Goal: Task Accomplishment & Management: Complete application form

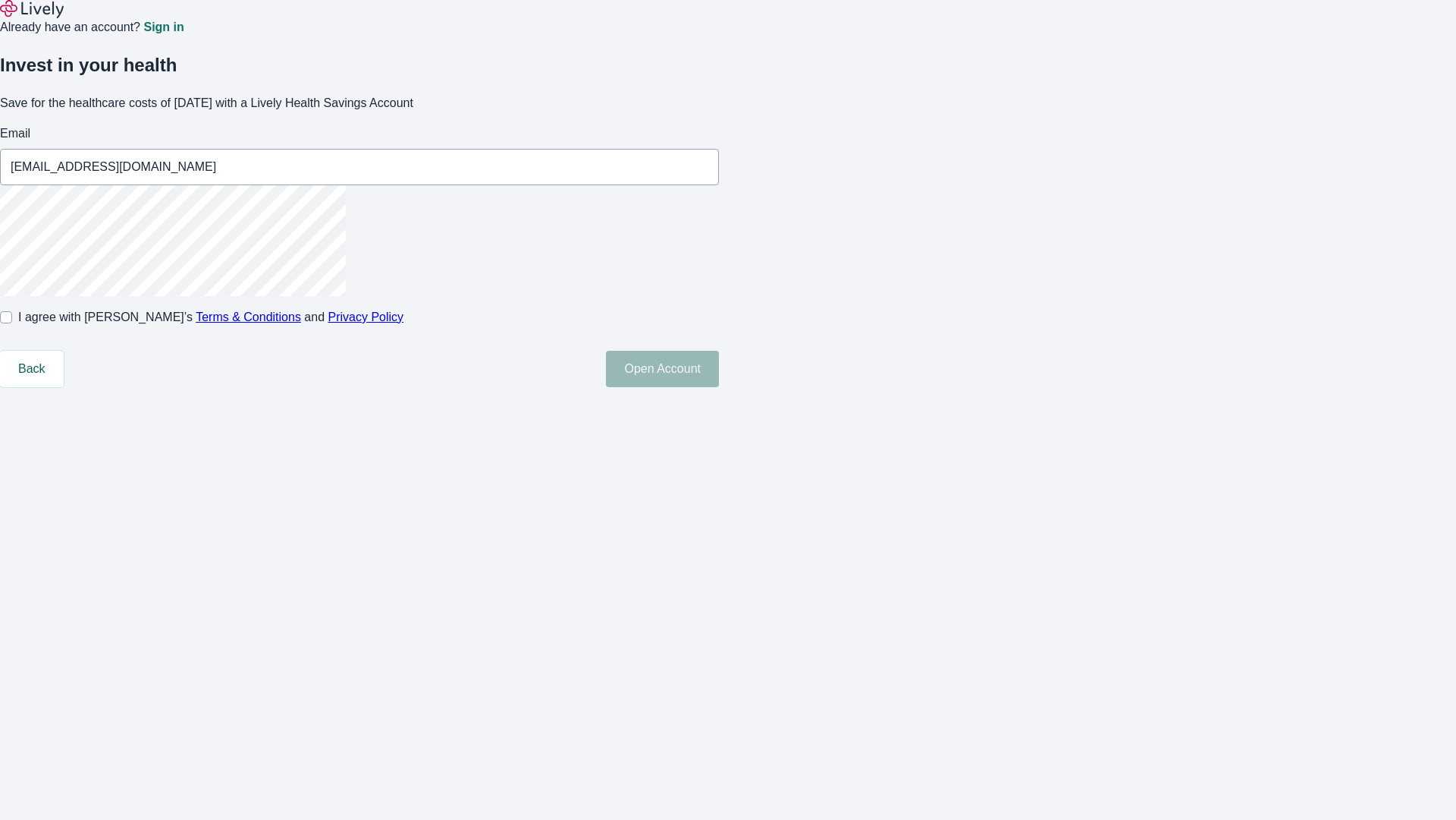
click at [12, 323] on input "I agree with Lively’s Terms & Conditions and Privacy Policy" at bounding box center [6, 317] width 12 height 12
checkbox input "true"
click at [719, 387] on button "Open Account" at bounding box center [662, 369] width 113 height 36
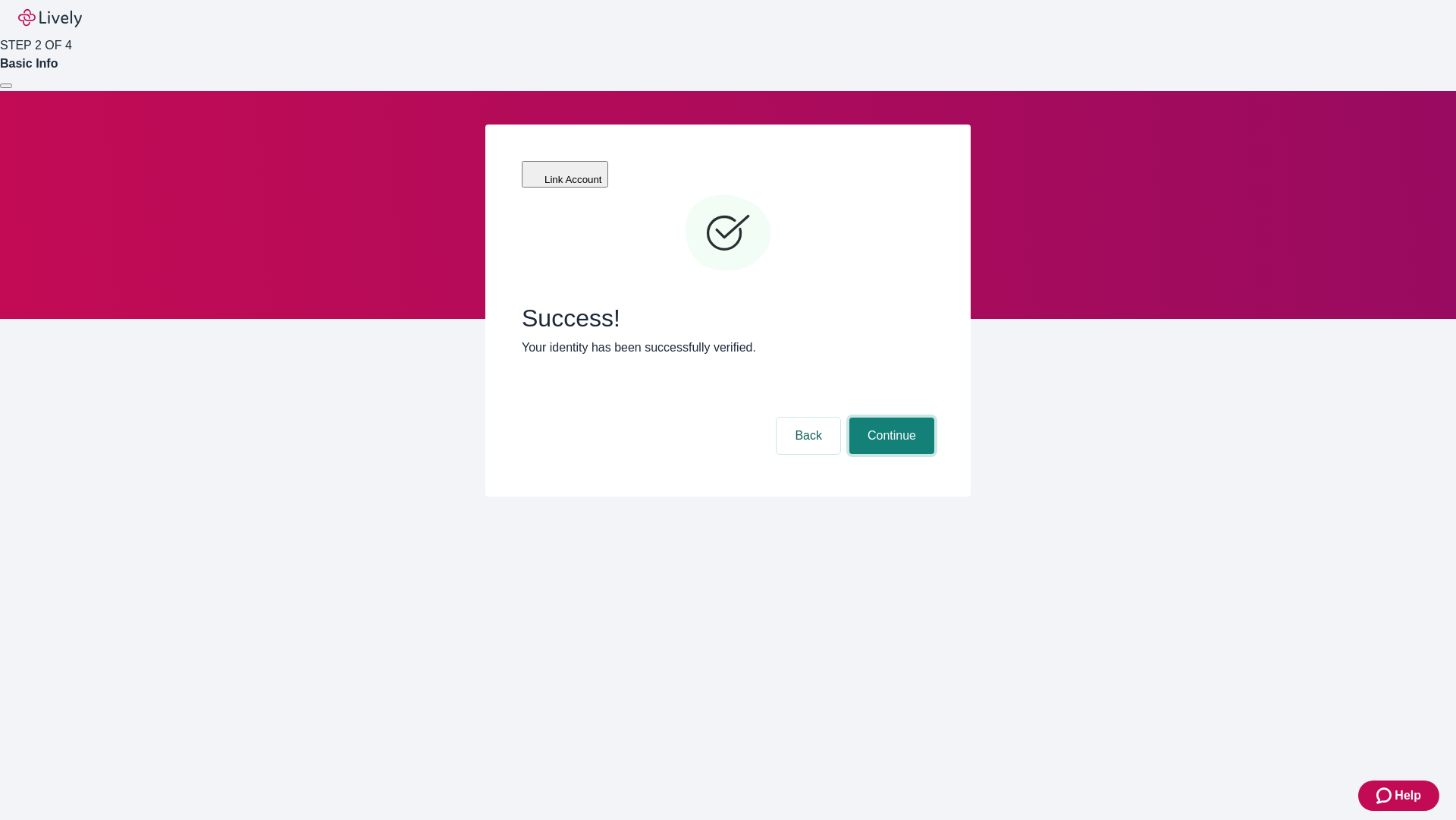
click at [890, 417] on button "Continue" at bounding box center [891, 436] width 85 height 36
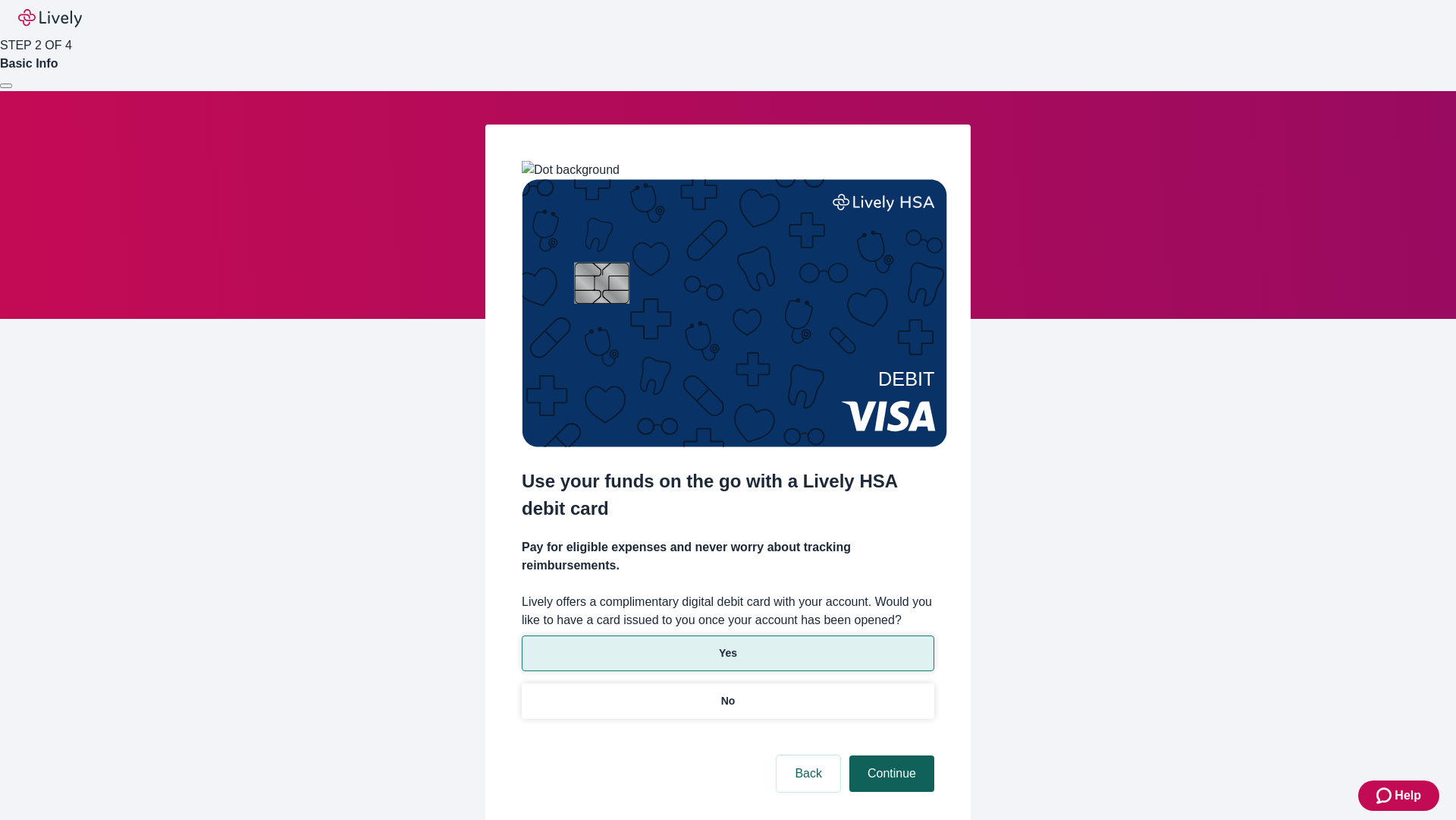
click at [727, 645] on p "Yes" at bounding box center [728, 653] width 18 height 16
click at [890, 755] on button "Continue" at bounding box center [891, 773] width 85 height 36
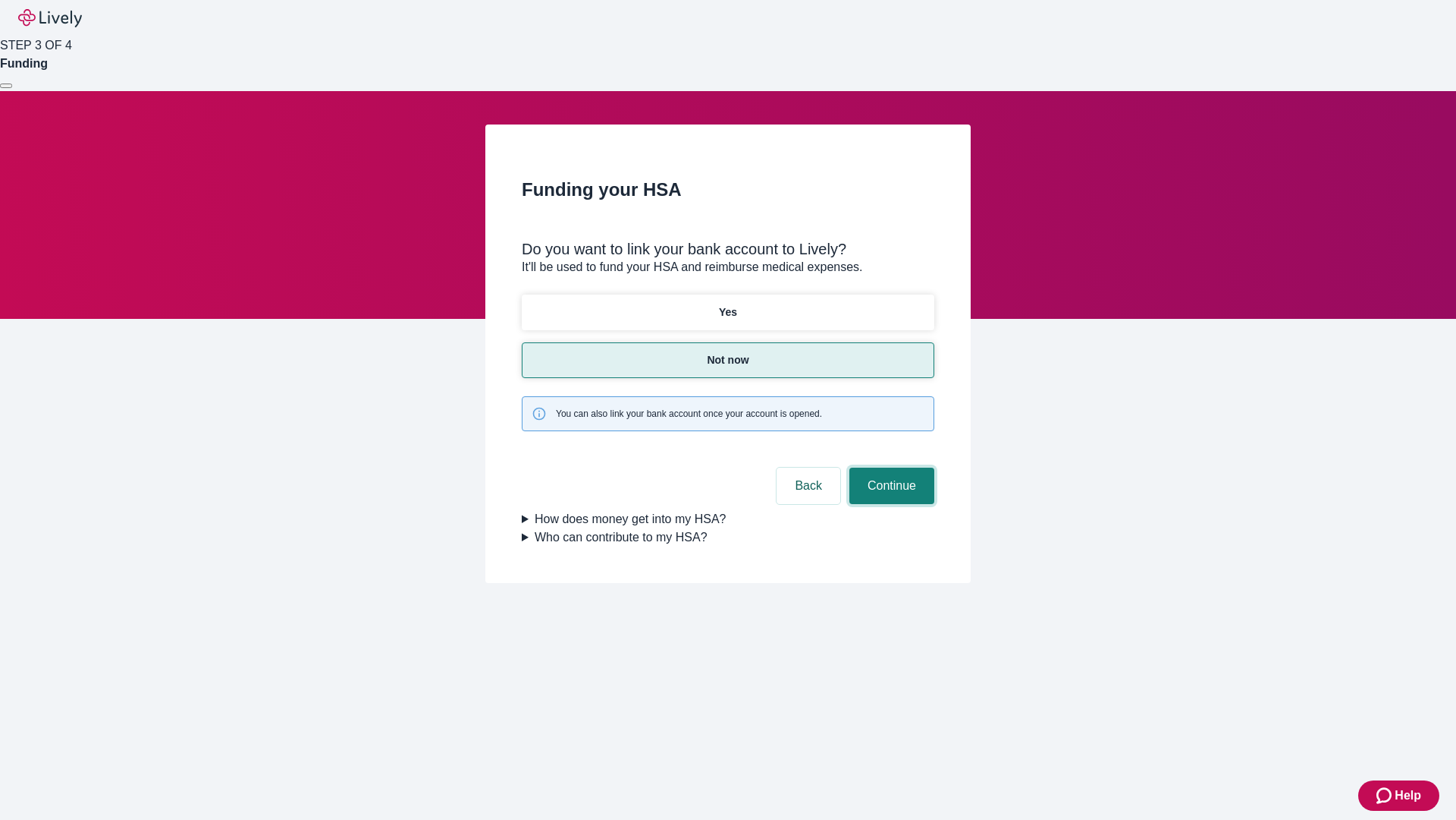
click at [890, 468] on button "Continue" at bounding box center [891, 486] width 85 height 36
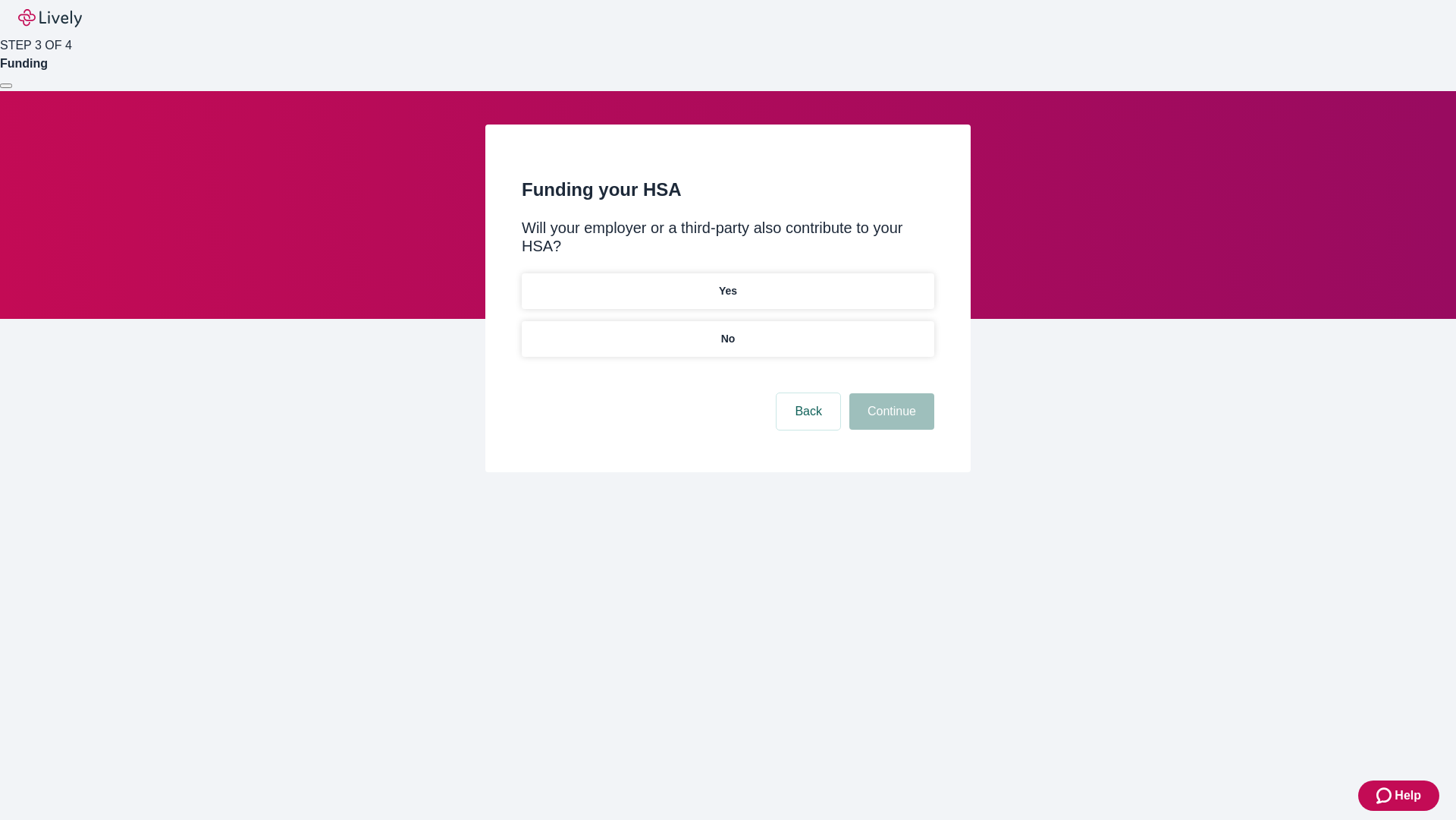
click at [727, 331] on p "No" at bounding box center [728, 338] width 14 height 16
click at [890, 394] on button "Continue" at bounding box center [891, 412] width 85 height 36
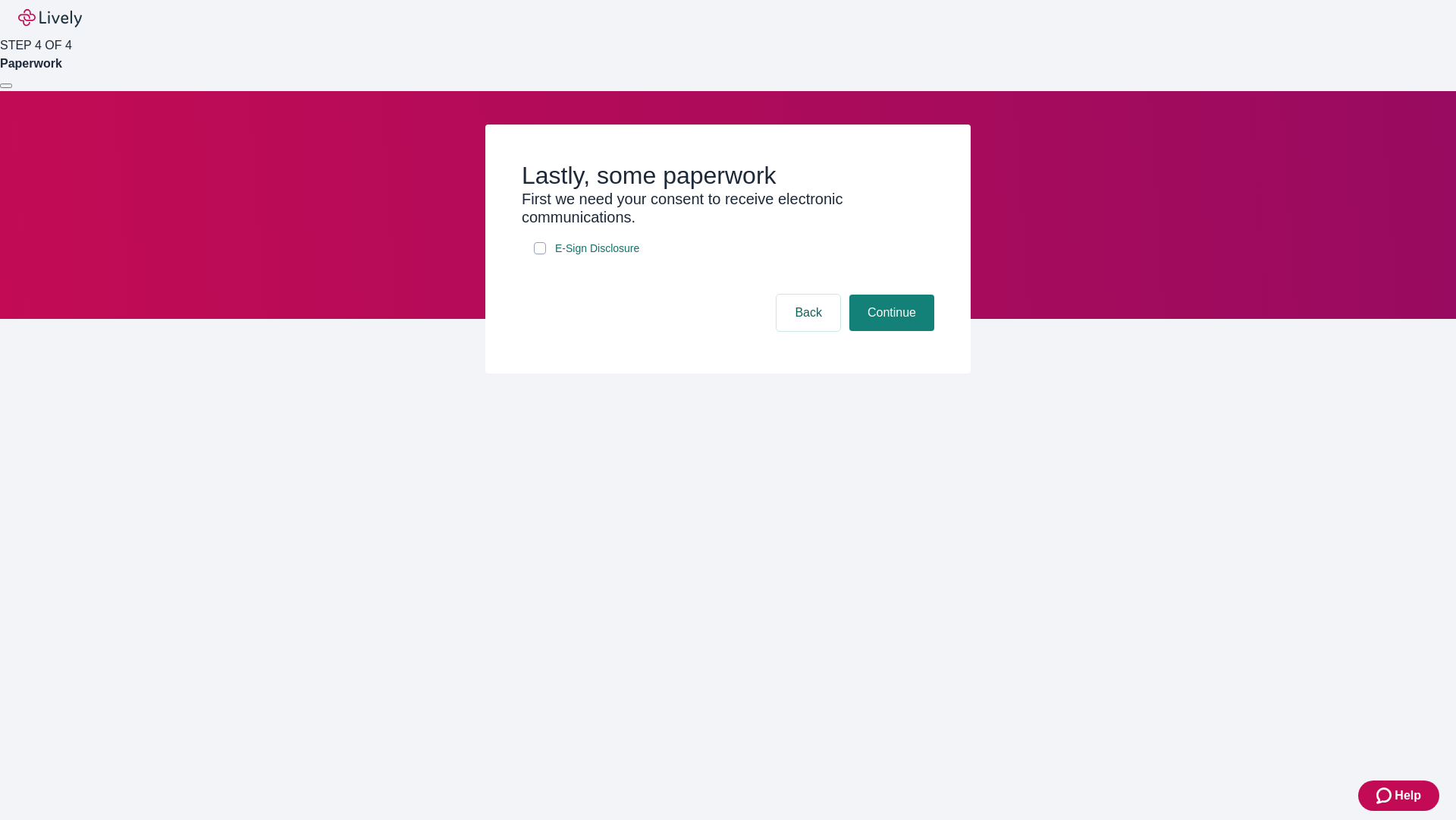
click at [540, 254] on input "E-Sign Disclosure" at bounding box center [540, 247] width 12 height 12
checkbox input "true"
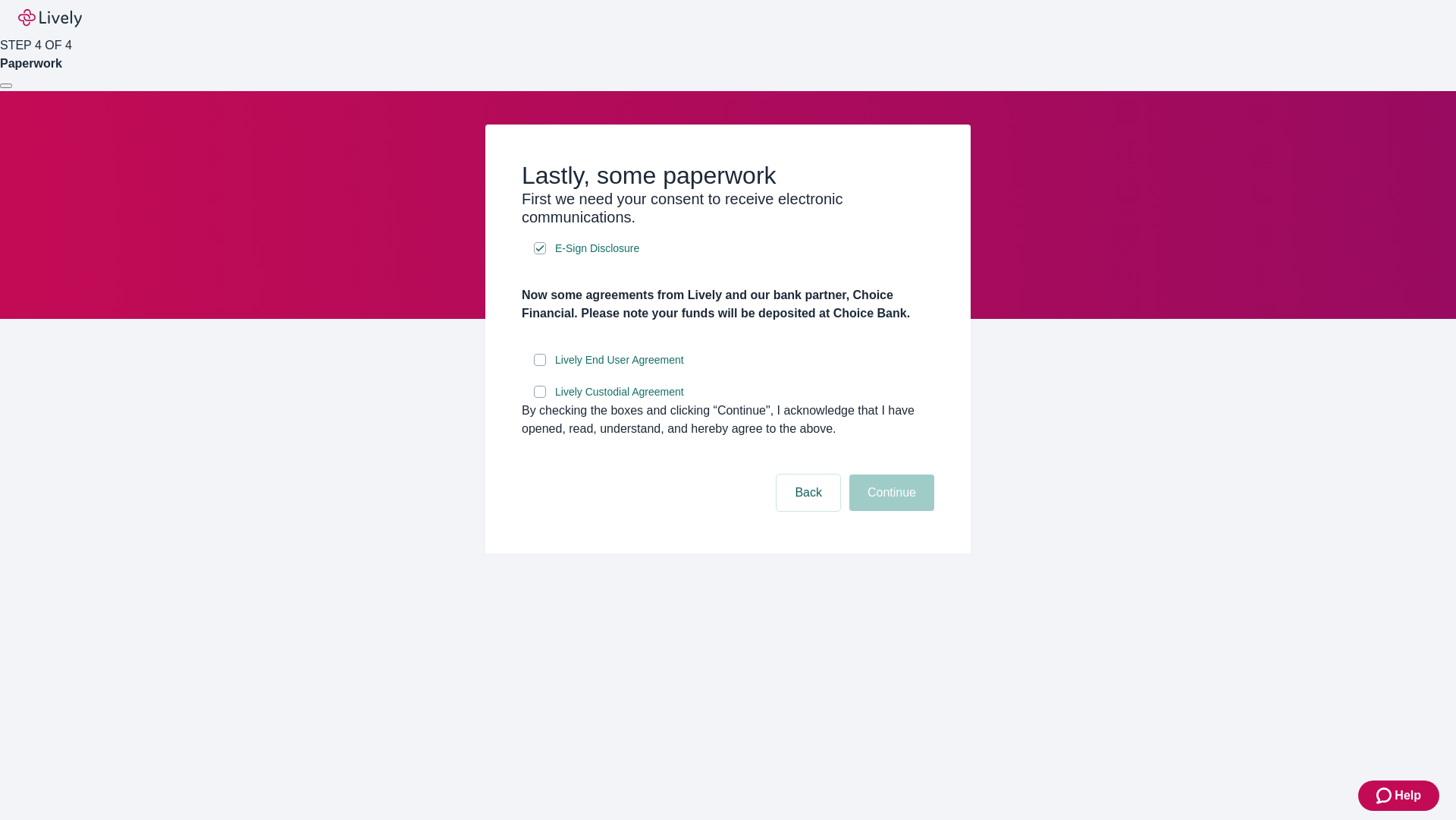
click at [540, 365] on input "Lively End User Agreement" at bounding box center [540, 360] width 12 height 12
checkbox input "true"
click at [540, 398] on input "Lively Custodial Agreement" at bounding box center [540, 391] width 12 height 12
checkbox input "true"
click at [890, 511] on button "Continue" at bounding box center [891, 492] width 85 height 36
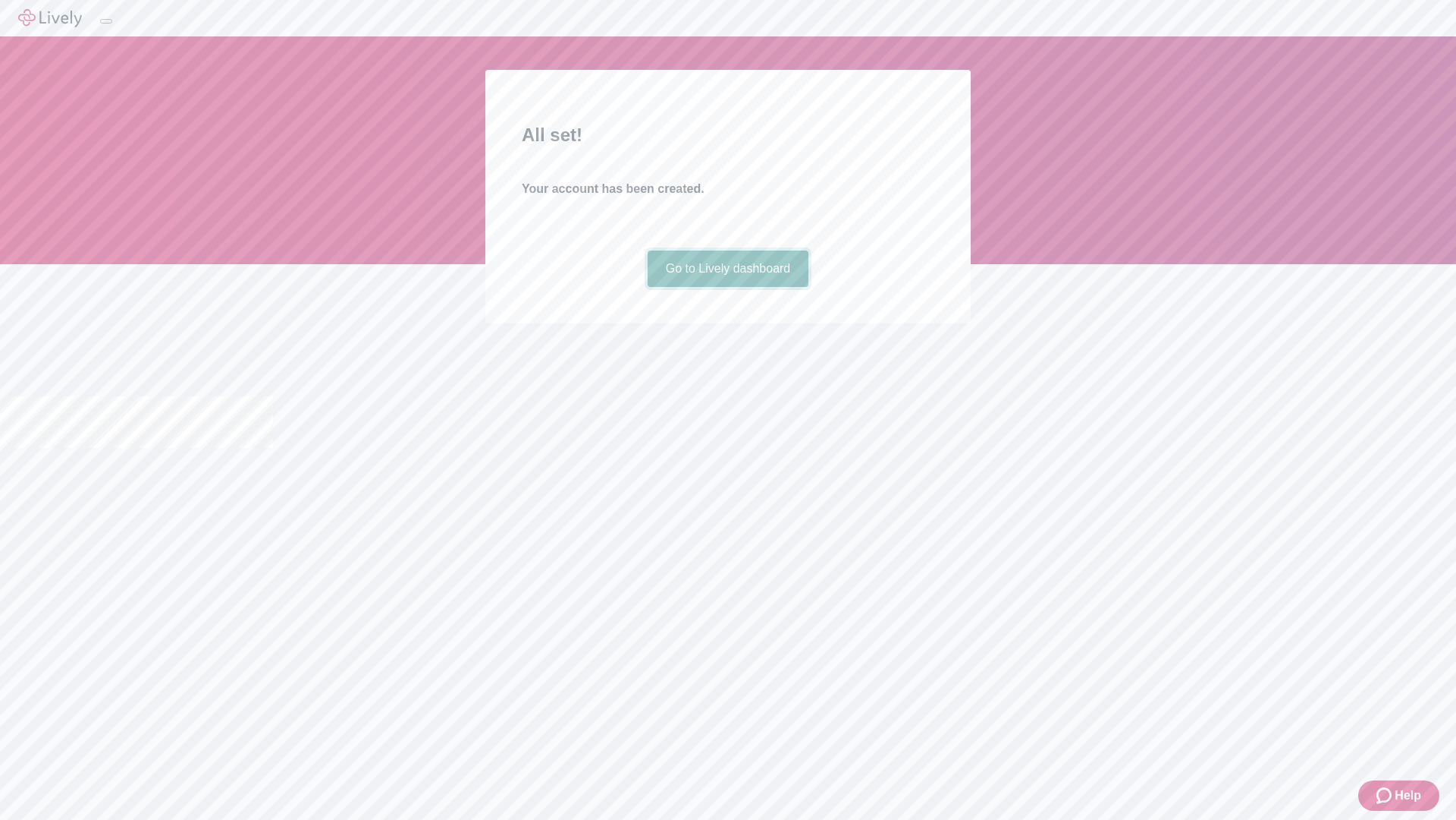
click at [727, 287] on link "Go to Lively dashboard" at bounding box center [729, 269] width 162 height 36
